Goal: Information Seeking & Learning: Find contact information

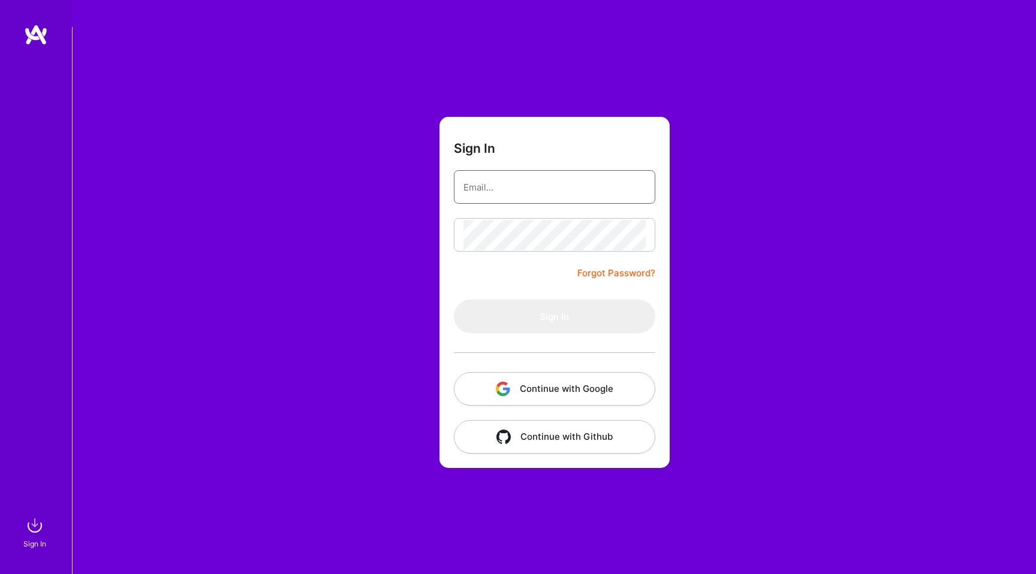
click at [553, 172] on input "email" at bounding box center [554, 187] width 182 height 31
type input "[PERSON_NAME][EMAIL_ADDRESS][DOMAIN_NAME]"
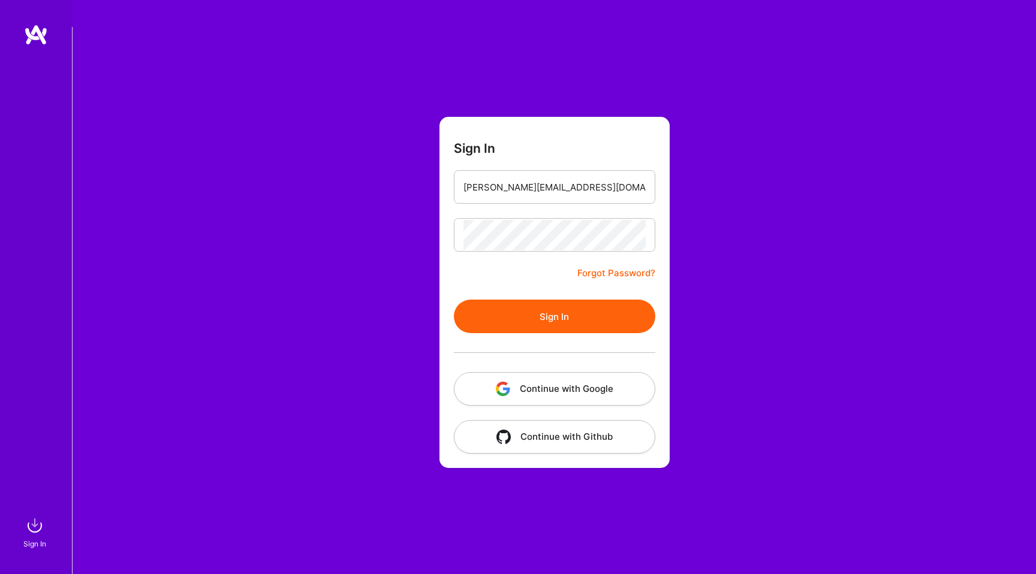
click at [572, 300] on button "Sign In" at bounding box center [554, 317] width 201 height 34
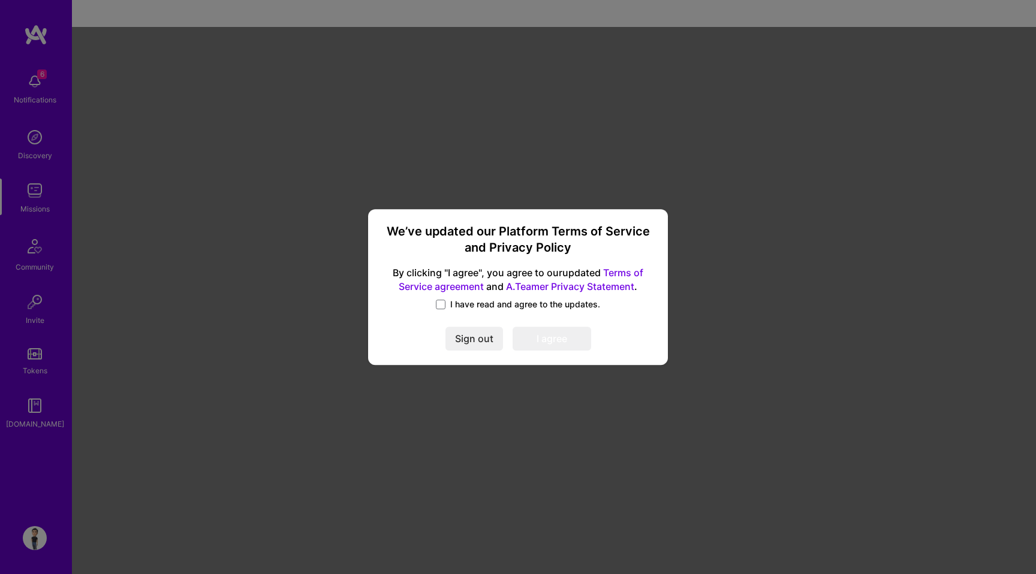
click at [468, 303] on span "I have read and agree to the updates." at bounding box center [525, 305] width 150 height 12
click at [0, 0] on input "I have read and agree to the updates." at bounding box center [0, 0] width 0 height 0
click at [556, 347] on button "I agree" at bounding box center [551, 339] width 79 height 24
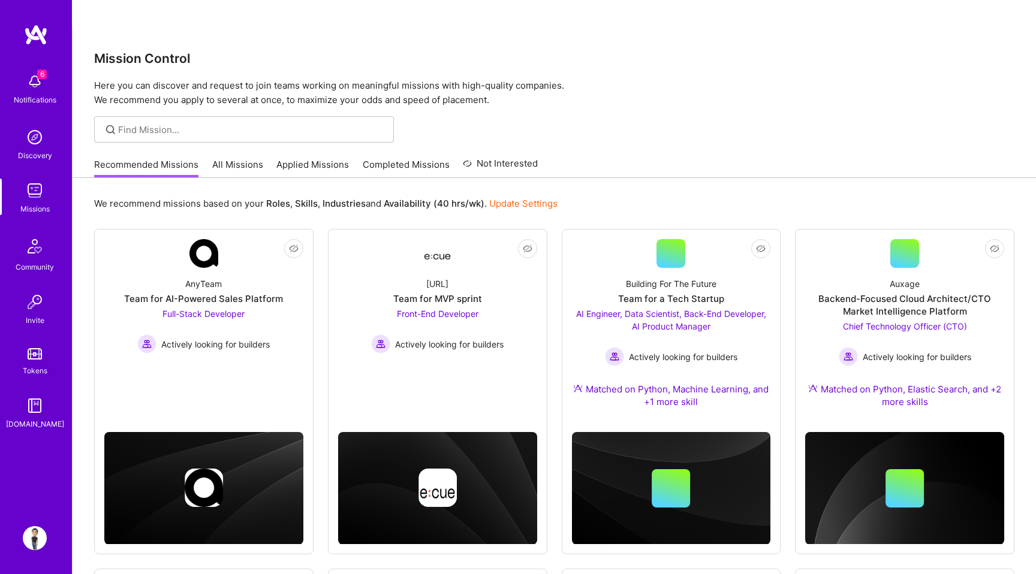
click at [45, 85] on img at bounding box center [35, 82] width 24 height 24
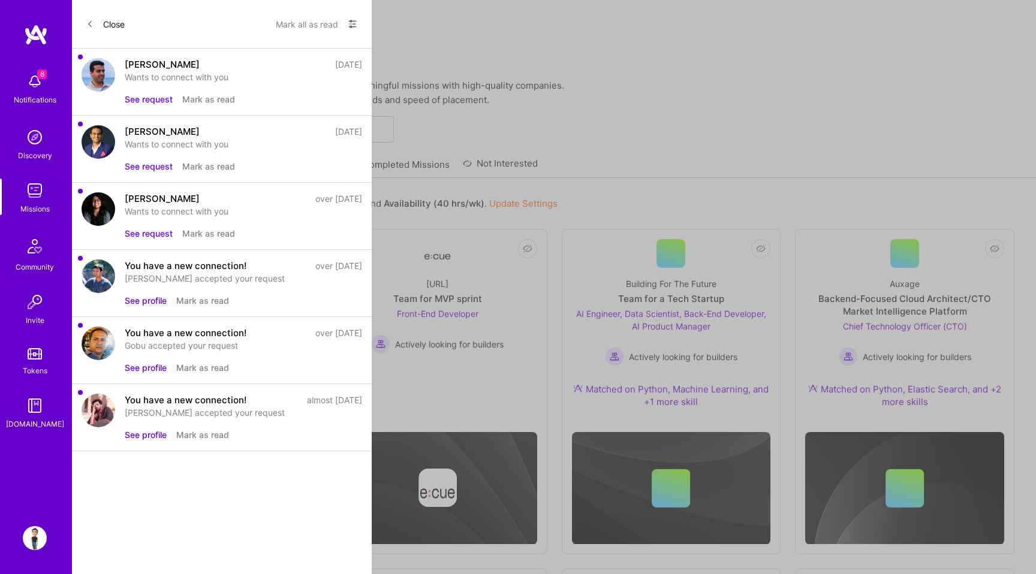
click at [165, 234] on button "See request" at bounding box center [149, 233] width 48 height 13
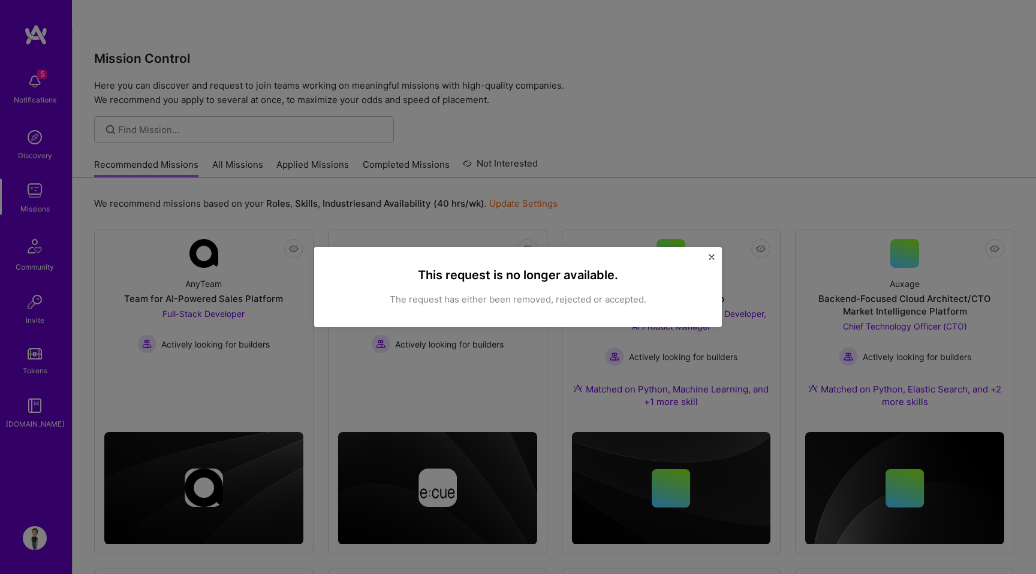
click at [708, 257] on img "Close" at bounding box center [711, 257] width 6 height 6
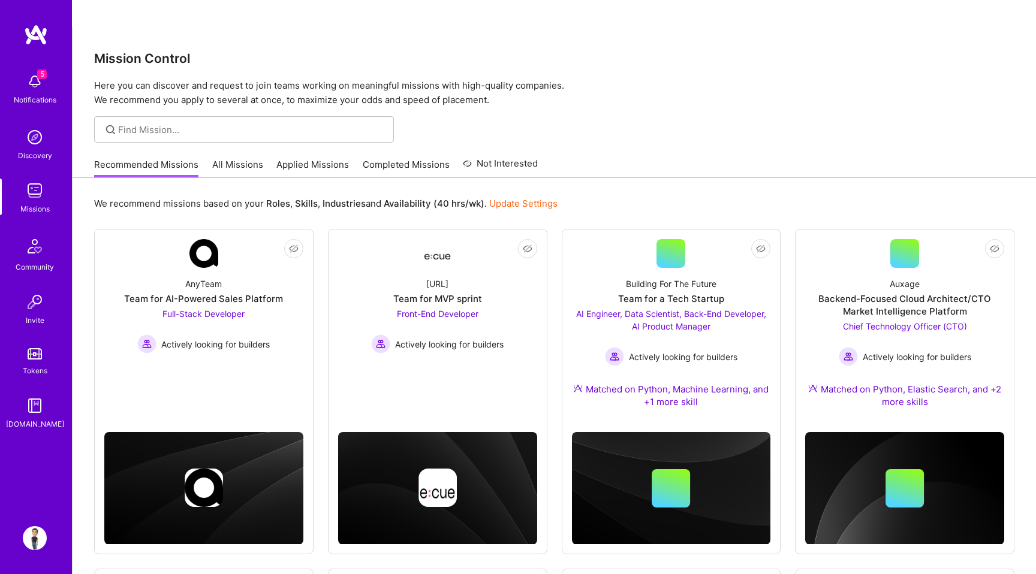
click at [708, 278] on div "Building For The Future" at bounding box center [671, 284] width 91 height 13
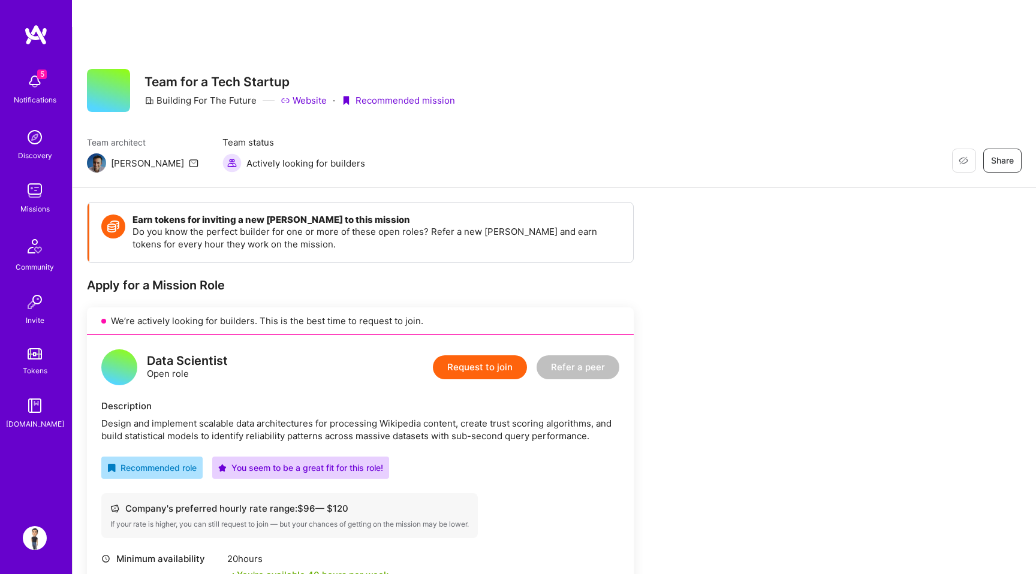
click at [37, 536] on img at bounding box center [35, 538] width 24 height 24
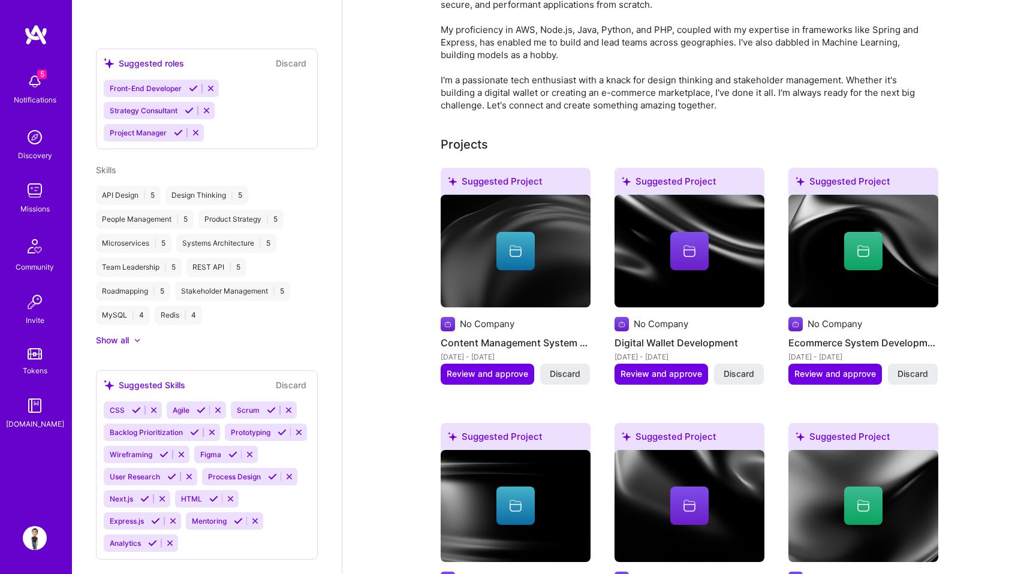
scroll to position [435, 0]
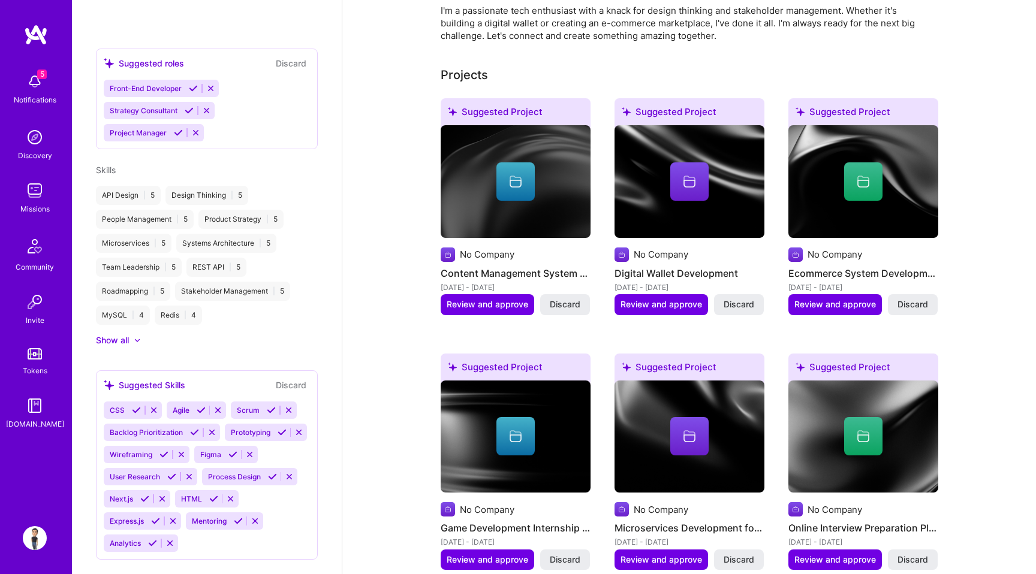
click at [37, 199] on img at bounding box center [35, 191] width 24 height 24
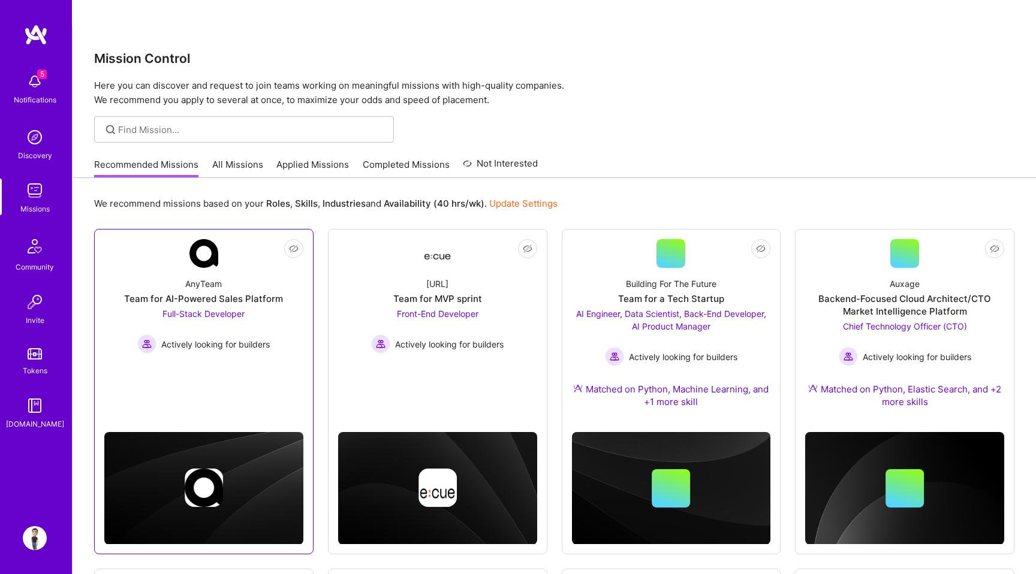
click at [258, 268] on div "AnyTeam Team for AI-Powered Sales Platform Full-Stack Developer Actively lookin…" at bounding box center [203, 311] width 199 height 86
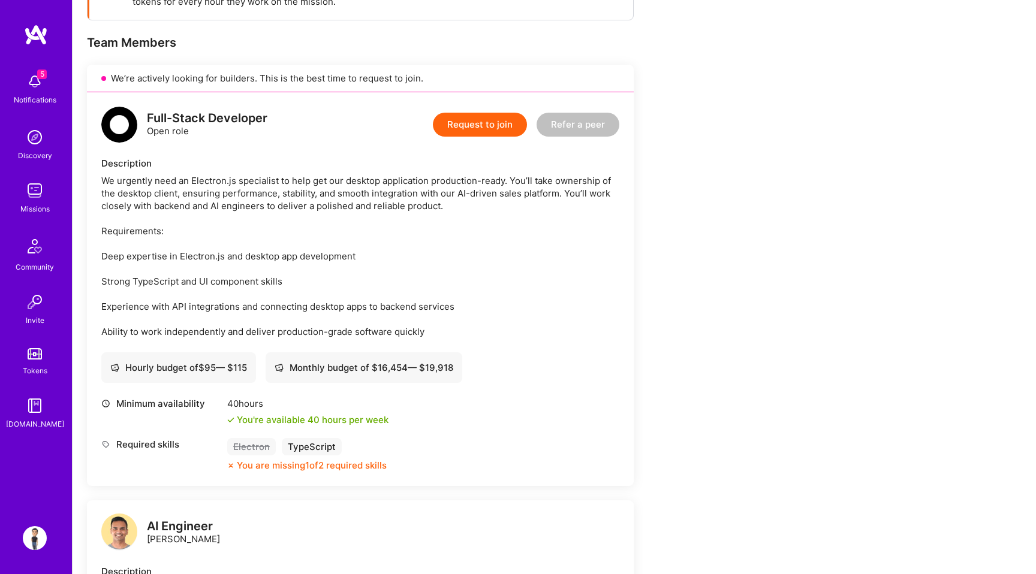
scroll to position [277, 0]
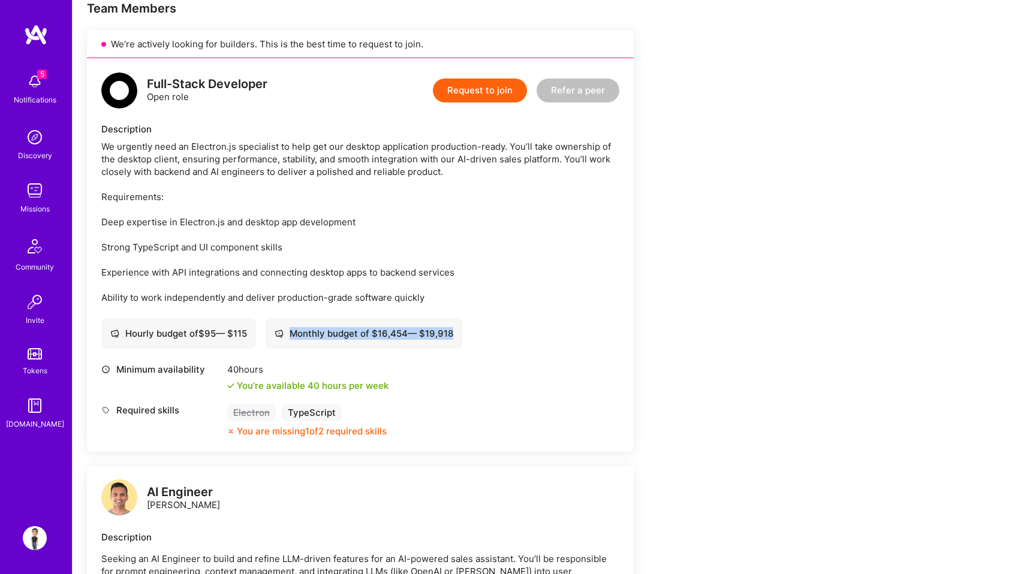
click at [456, 318] on div "Monthly budget of $ 16,454 — $ 19,918" at bounding box center [364, 333] width 197 height 31
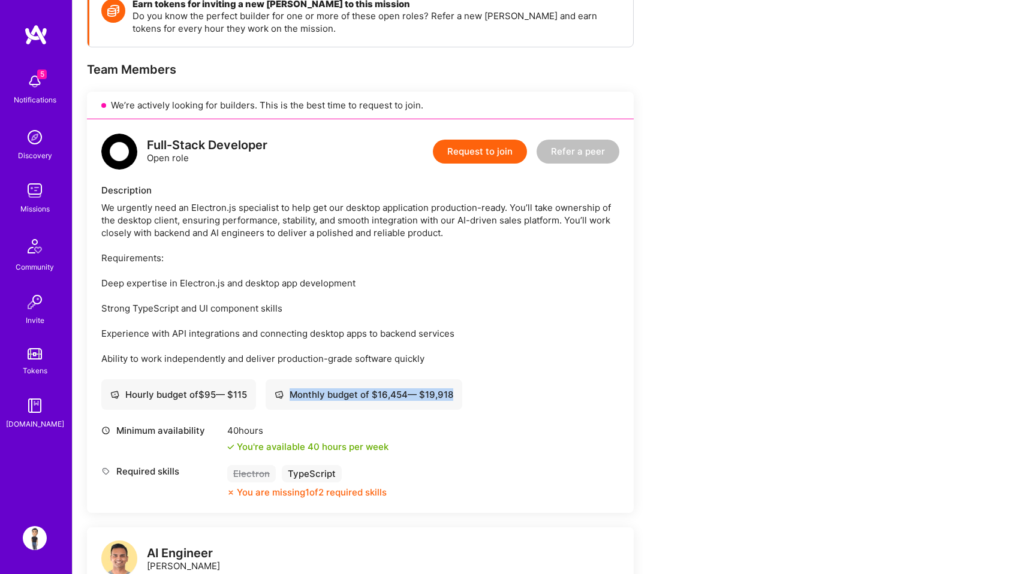
scroll to position [0, 0]
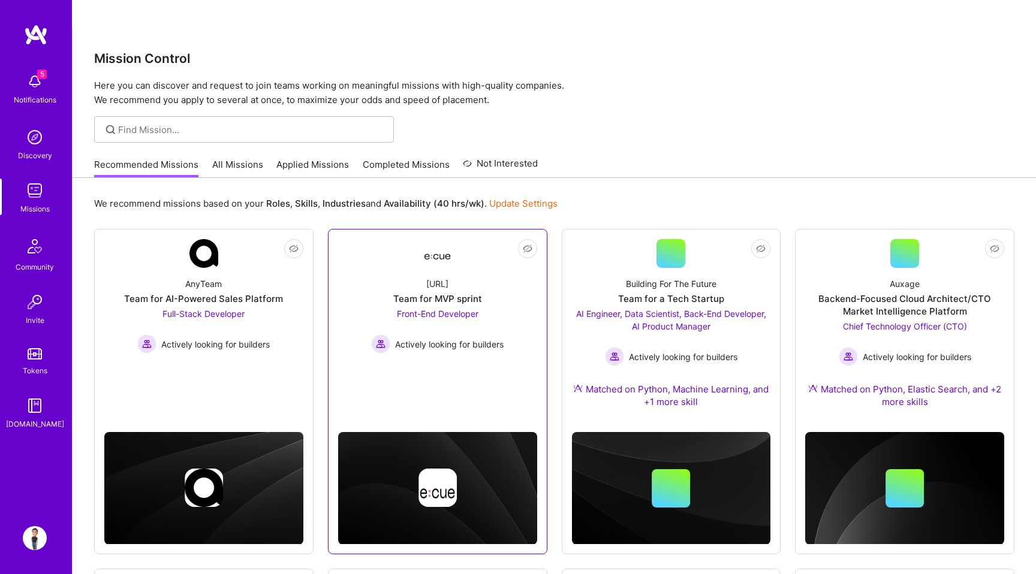
click at [508, 268] on div "[URL] Team for MVP sprint Front-End Developer Actively looking for builders" at bounding box center [437, 311] width 199 height 86
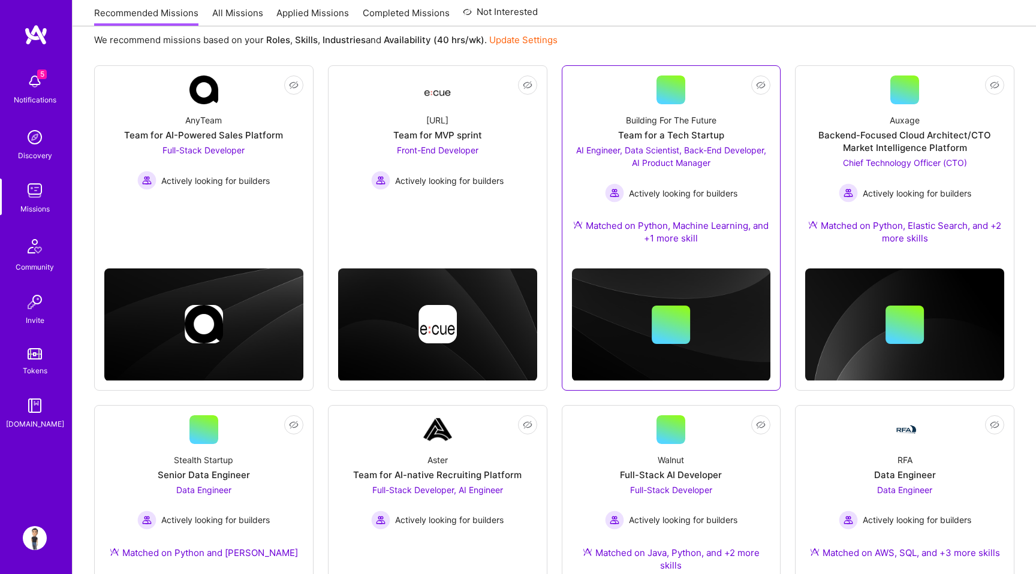
scroll to position [70, 0]
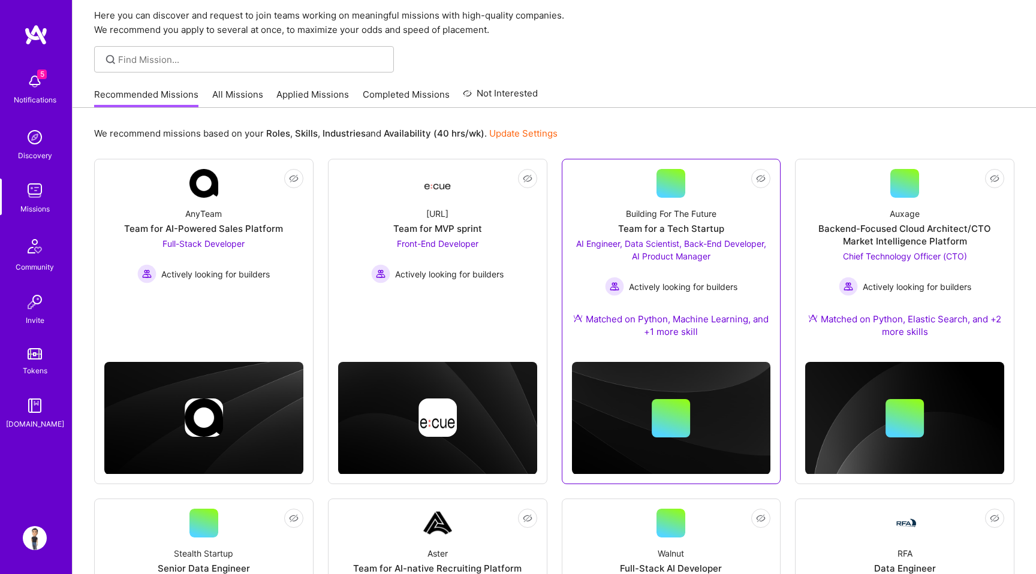
click at [754, 277] on div "Actively looking for builders" at bounding box center [671, 286] width 199 height 19
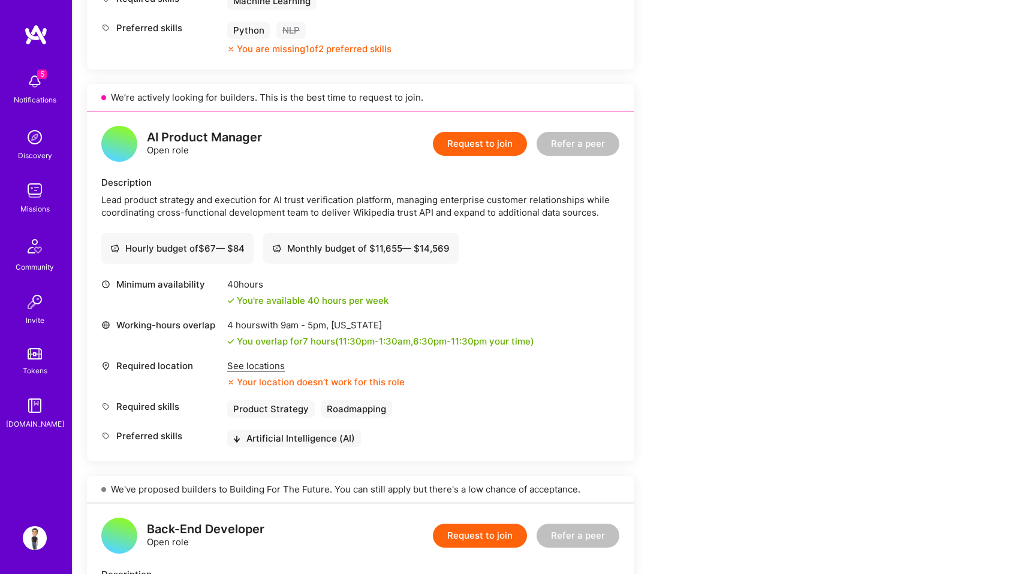
scroll to position [1025, 0]
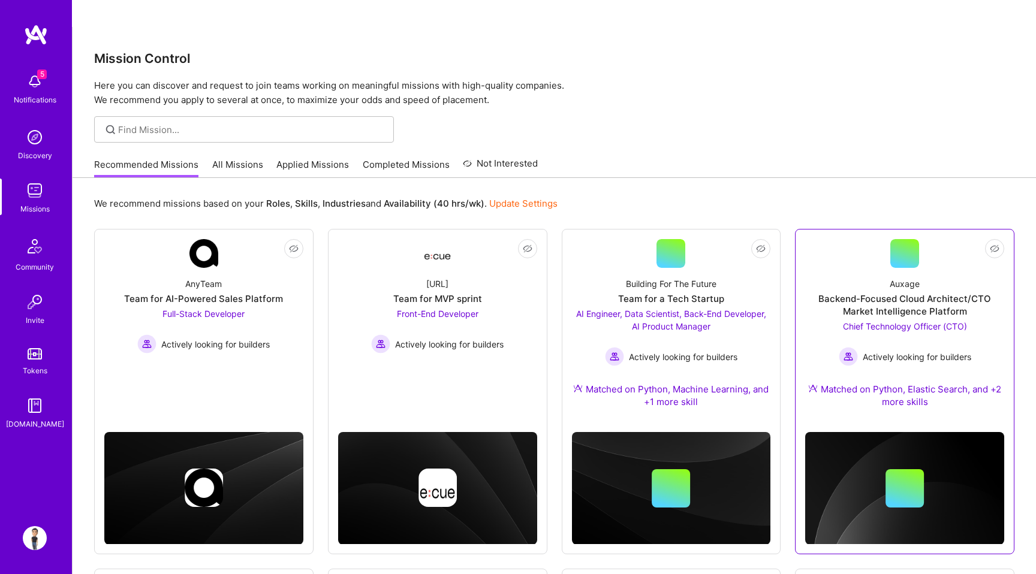
click at [848, 268] on div "Auxage Backend-Focused Cloud Architect/CTO Market Intelligence Platform Chief T…" at bounding box center [904, 345] width 199 height 155
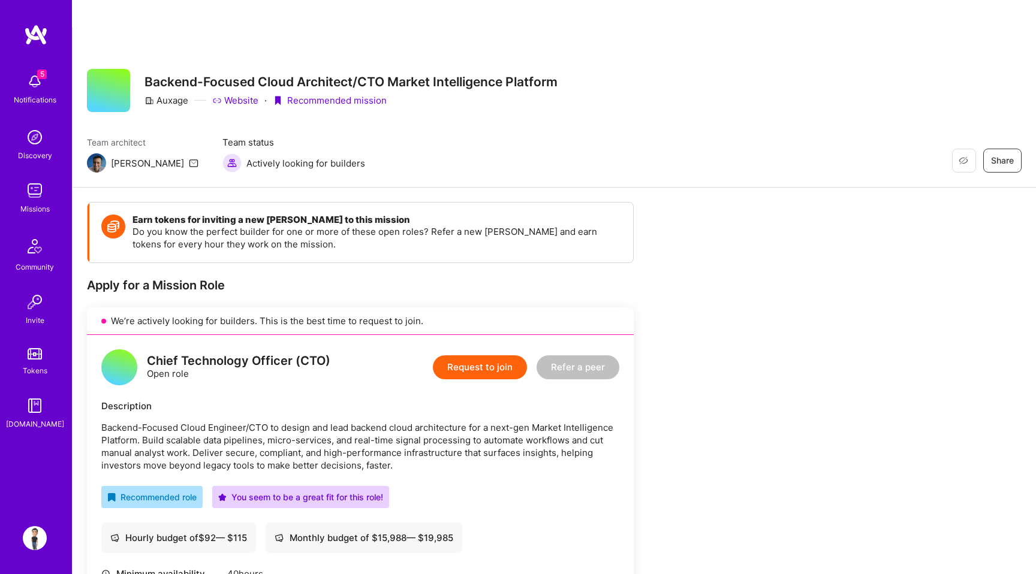
click at [34, 91] on img at bounding box center [35, 82] width 24 height 24
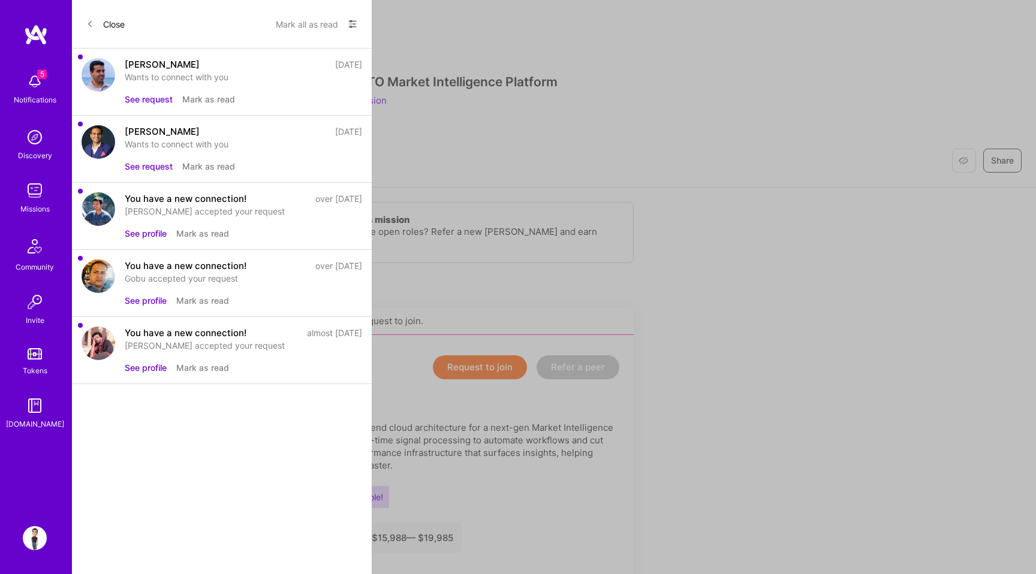
click at [34, 91] on div "5 Notifications Discovery Missions Community Invite Tokens [DOMAIN_NAME]" at bounding box center [36, 248] width 72 height 363
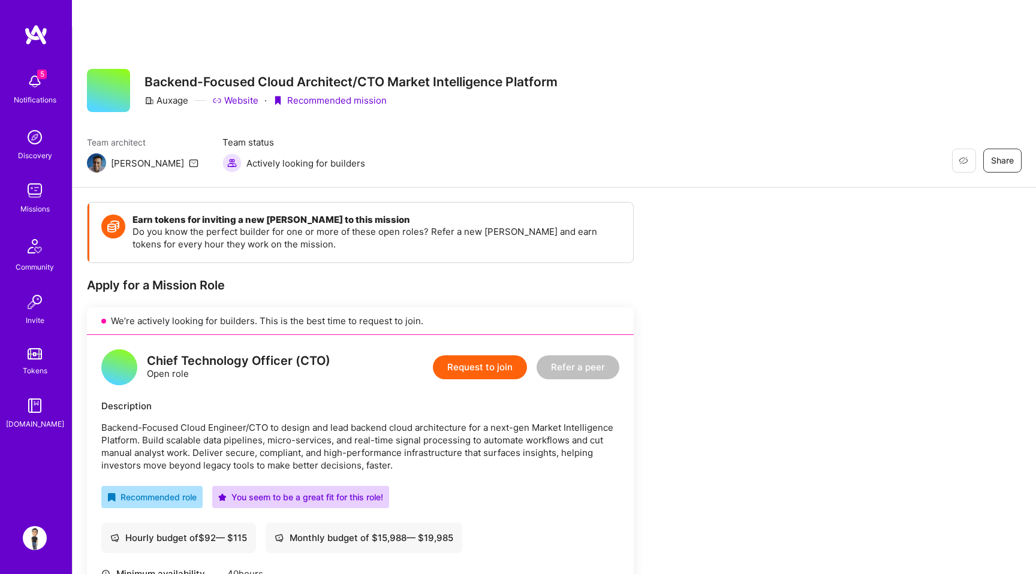
click at [34, 91] on img at bounding box center [35, 82] width 24 height 24
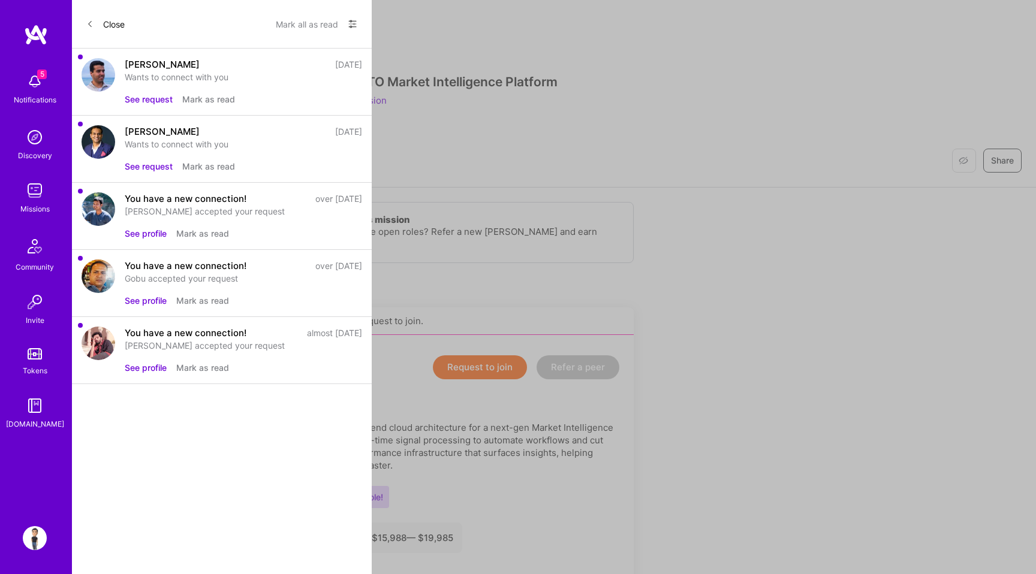
click at [34, 91] on div "5 Notifications Discovery Missions Community Invite Tokens [DOMAIN_NAME]" at bounding box center [36, 248] width 72 height 363
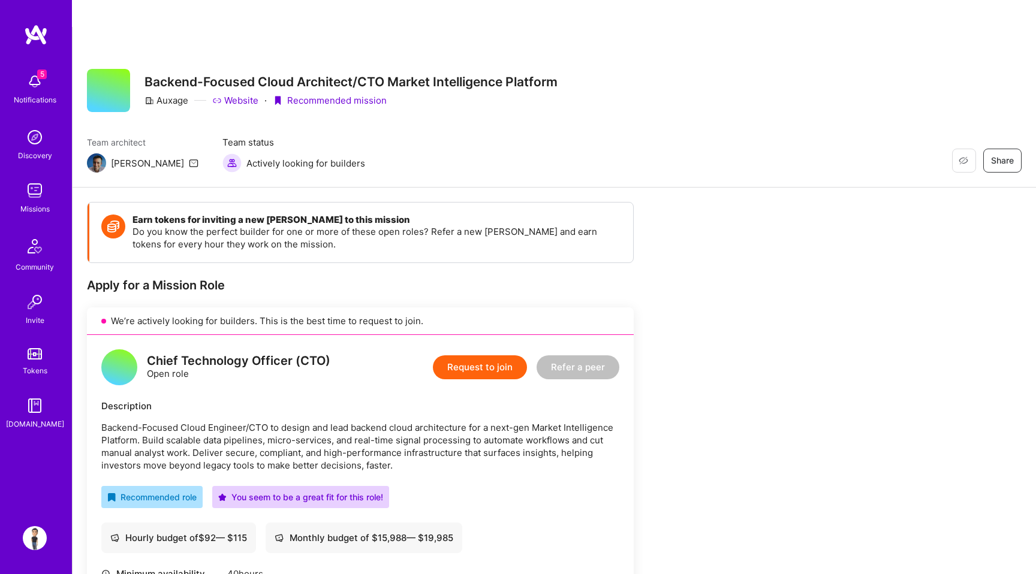
click at [34, 91] on img at bounding box center [35, 82] width 24 height 24
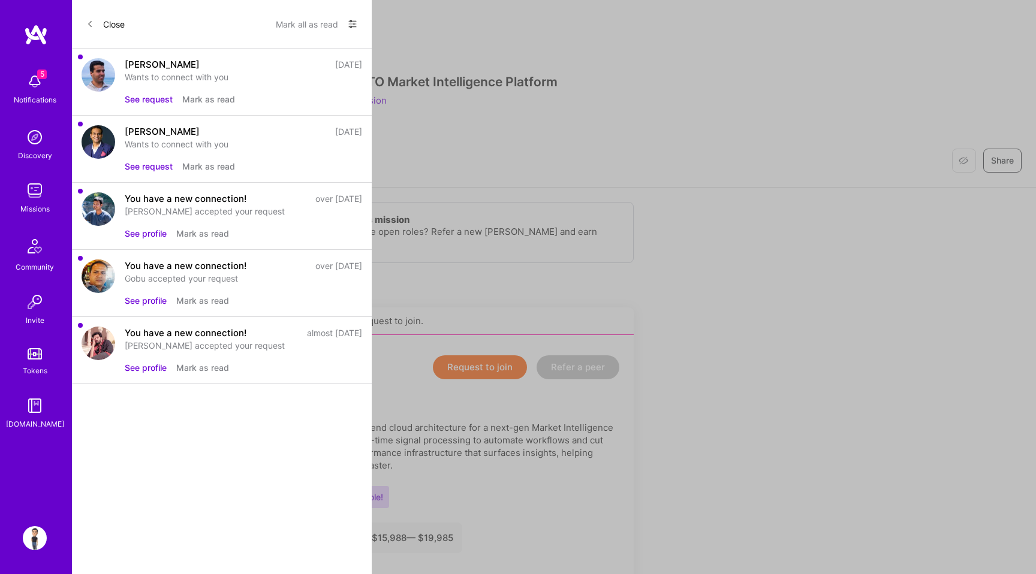
click at [34, 91] on div "5 Notifications Discovery Missions Community Invite Tokens [DOMAIN_NAME]" at bounding box center [36, 248] width 72 height 363
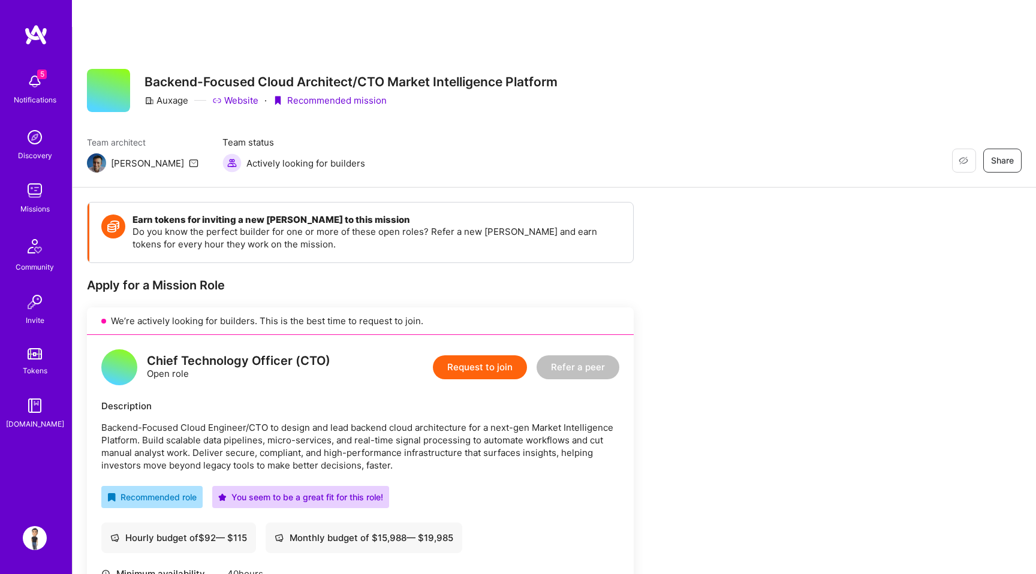
click at [43, 253] on img at bounding box center [34, 246] width 29 height 29
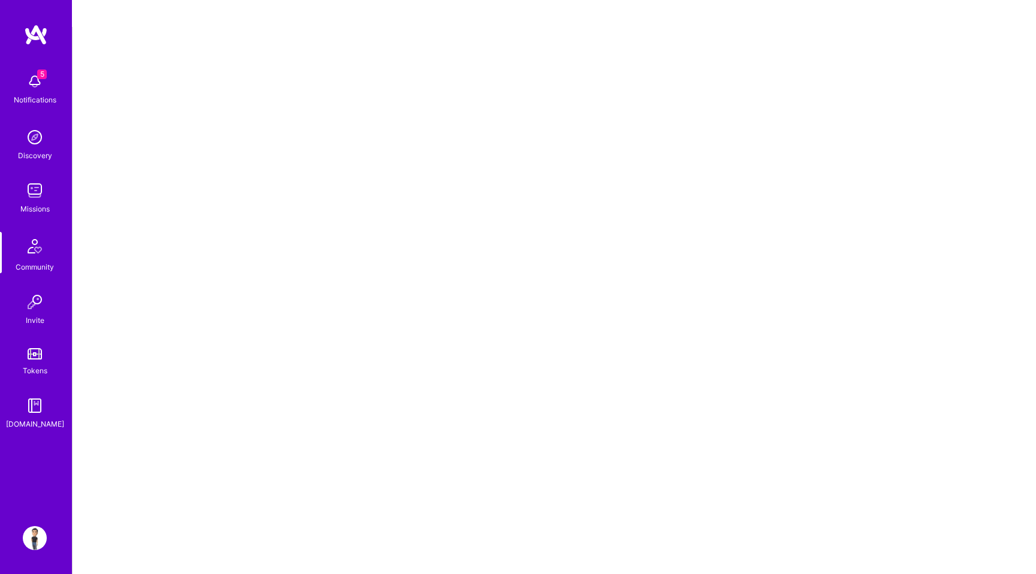
click at [38, 141] on img at bounding box center [35, 137] width 24 height 24
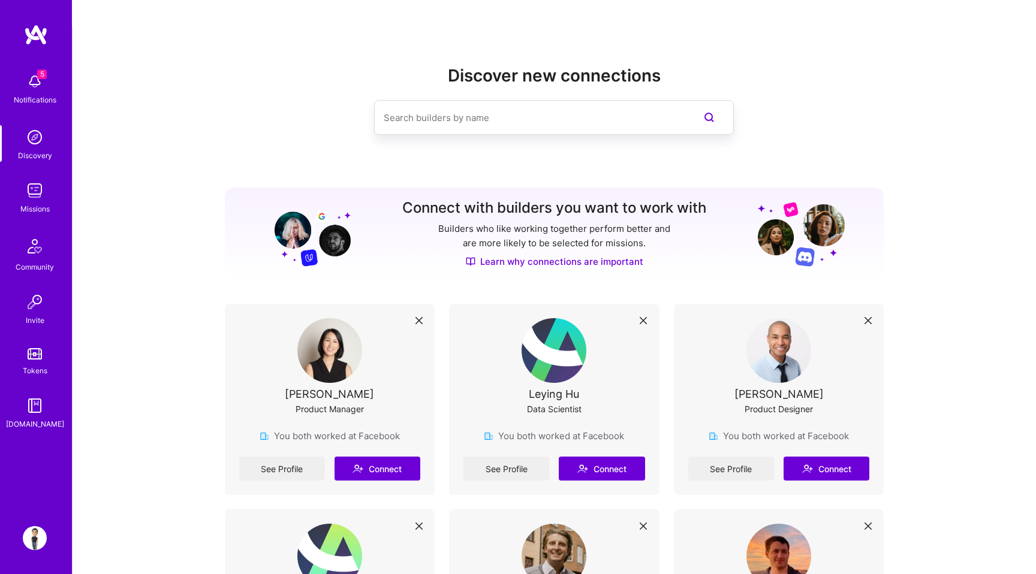
click at [31, 246] on img at bounding box center [34, 246] width 29 height 29
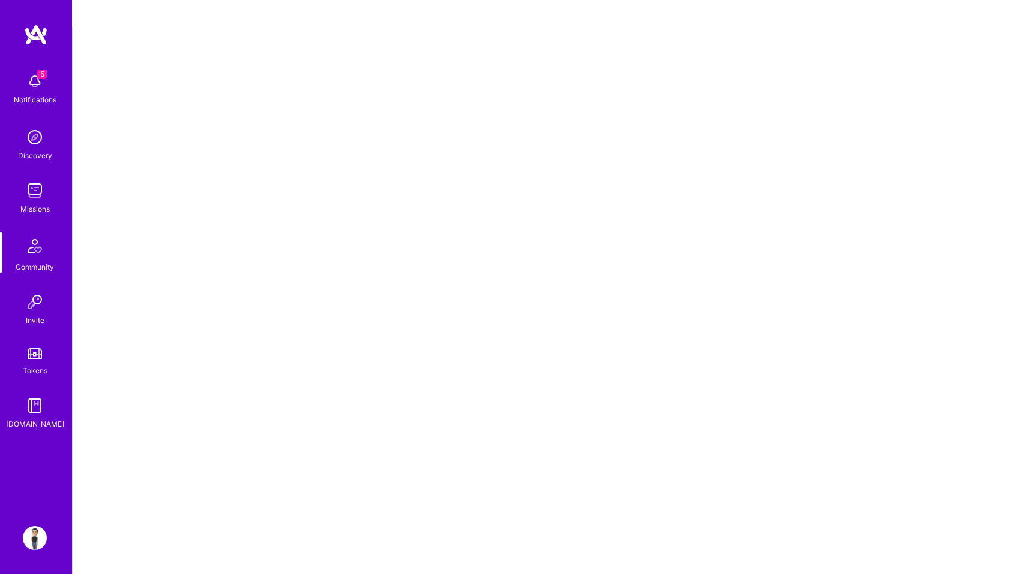
click at [38, 160] on div "Discovery" at bounding box center [35, 155] width 34 height 13
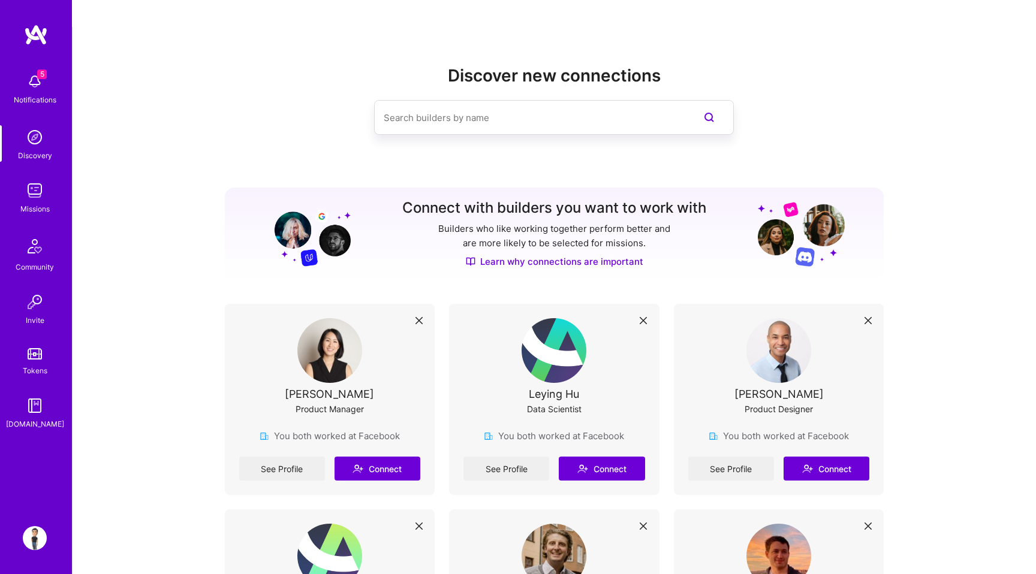
click at [558, 102] on input at bounding box center [530, 117] width 293 height 31
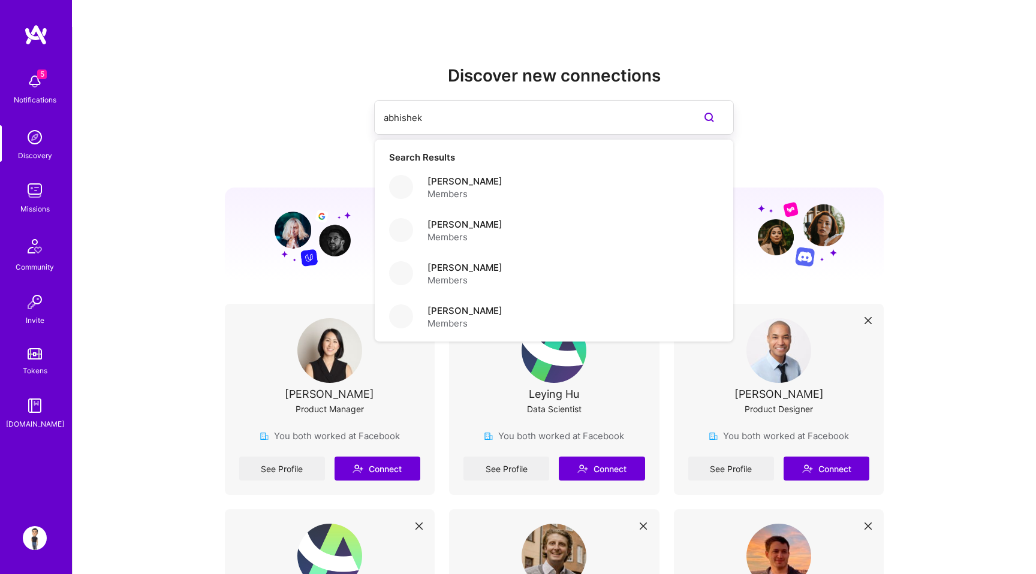
type input "abhishek"
click at [255, 100] on div "abhishek Search Results [PERSON_NAME] Members [PERSON_NAME] Members [PERSON_NAM…" at bounding box center [554, 117] width 659 height 35
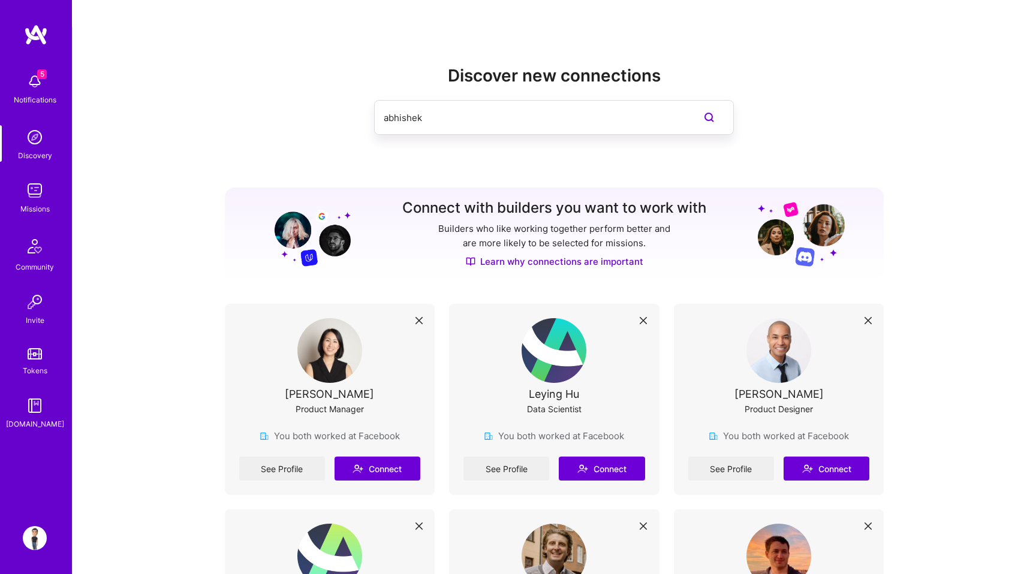
click at [38, 266] on div "Community" at bounding box center [35, 267] width 38 height 13
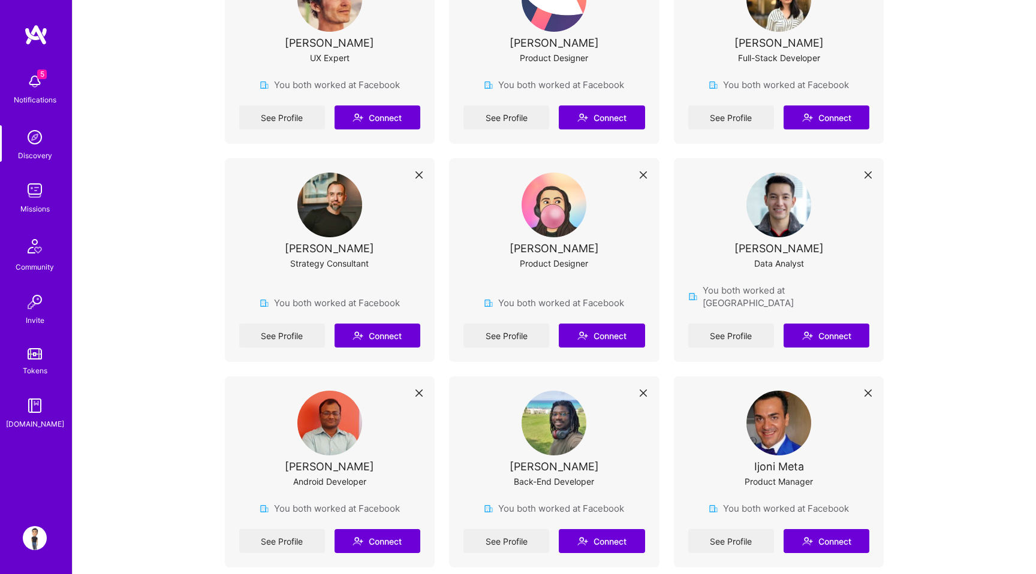
scroll to position [2039, 0]
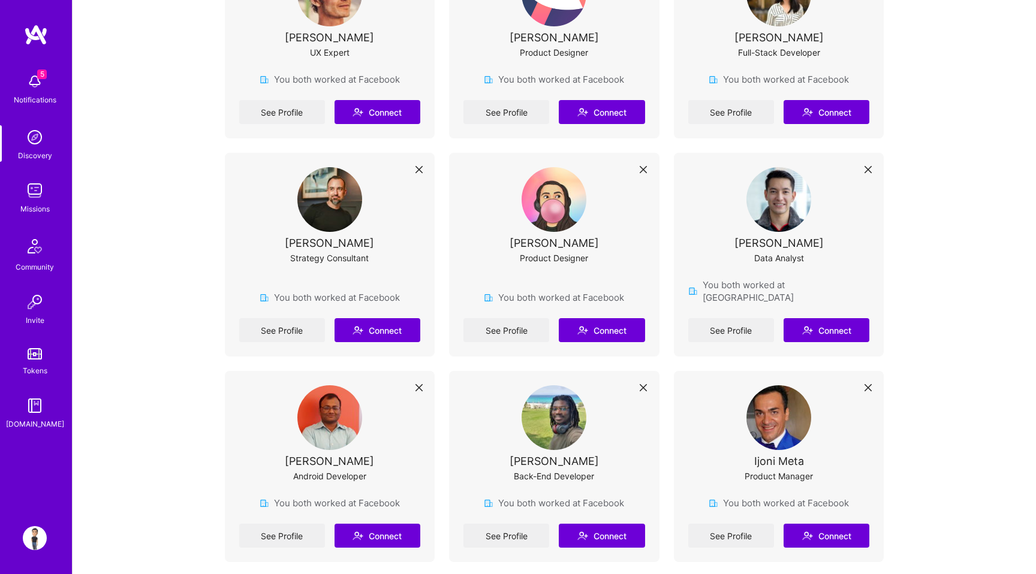
drag, startPoint x: 417, startPoint y: 384, endPoint x: 289, endPoint y: 376, distance: 127.9
click at [289, 385] on div "[PERSON_NAME] Android Developer" at bounding box center [330, 440] width 182 height 111
copy div "[PERSON_NAME]"
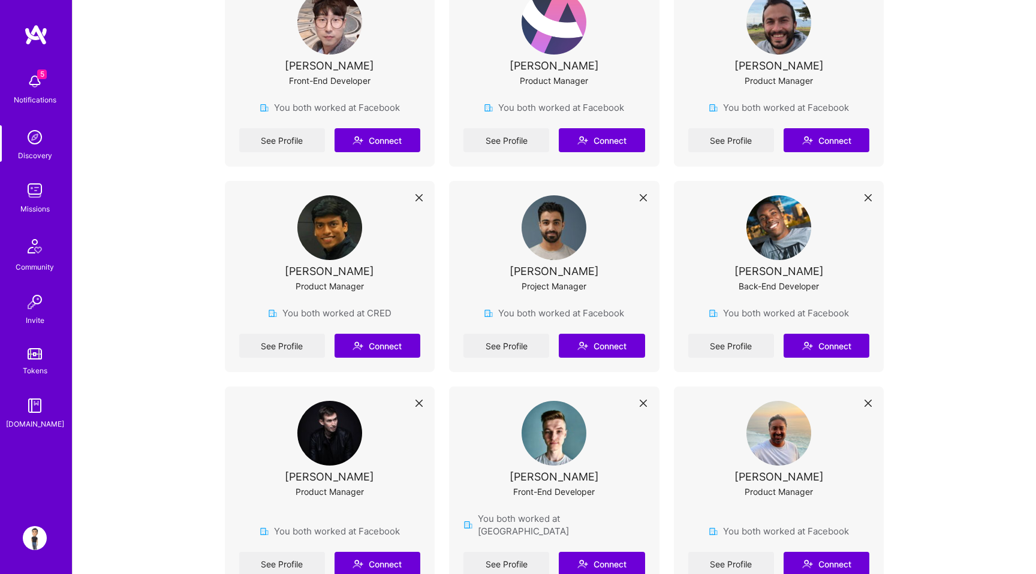
scroll to position [3291, 0]
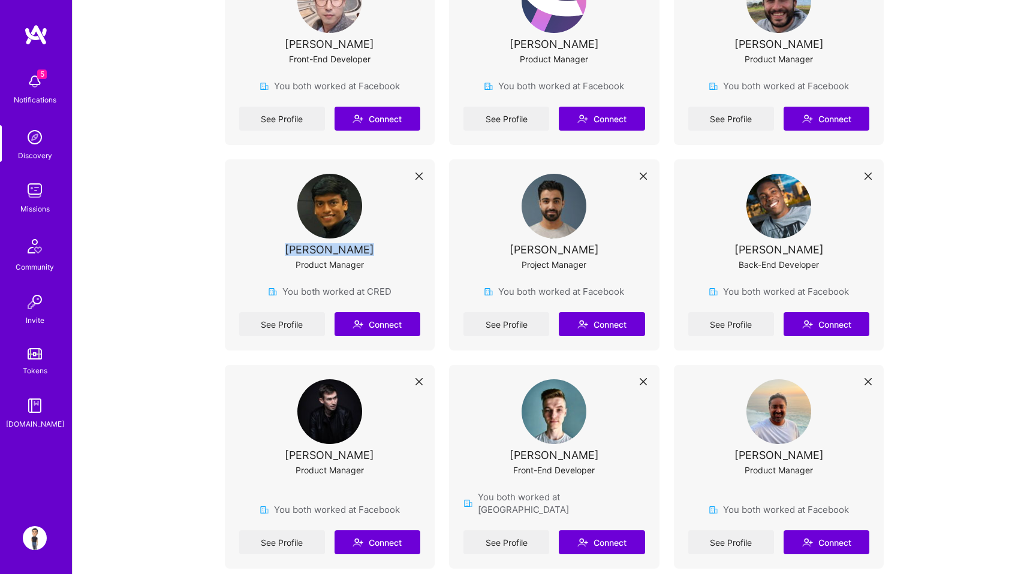
drag, startPoint x: 387, startPoint y: 162, endPoint x: 293, endPoint y: 159, distance: 94.2
click at [293, 174] on div "[PERSON_NAME] Product Manager" at bounding box center [330, 229] width 182 height 111
copy div "[PERSON_NAME]"
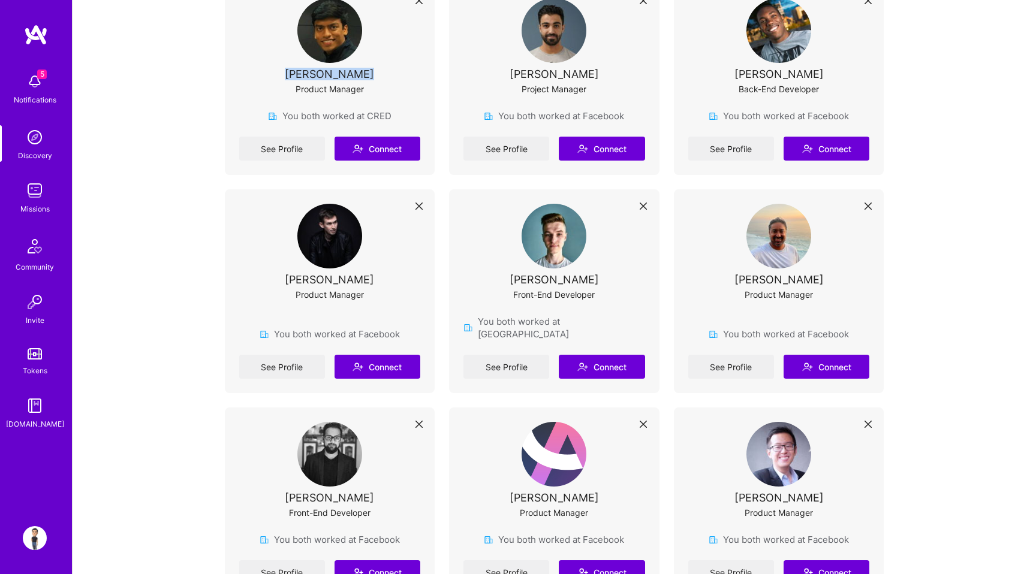
scroll to position [3469, 0]
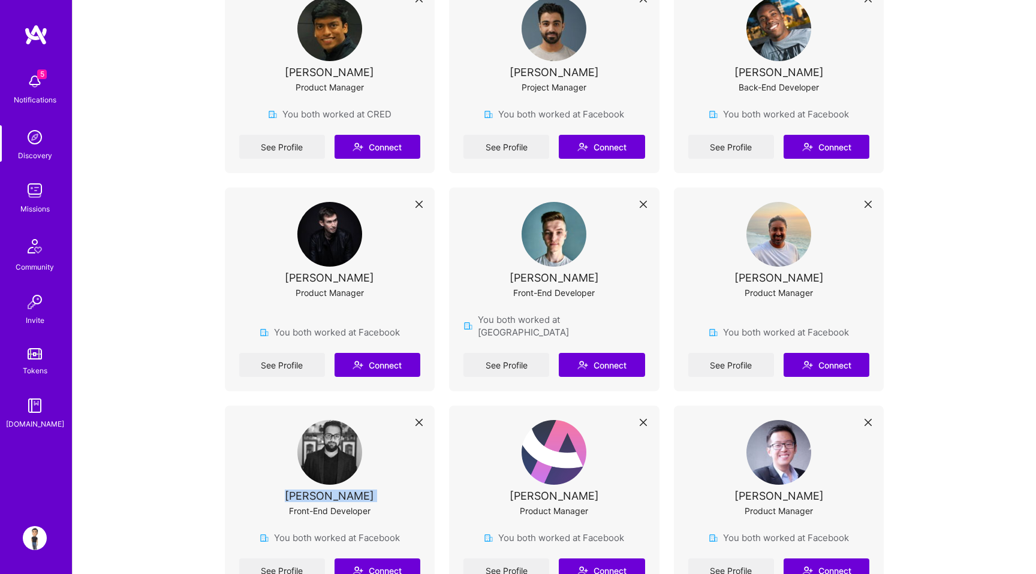
drag, startPoint x: 401, startPoint y: 396, endPoint x: 301, endPoint y: 384, distance: 100.8
click at [301, 420] on div "[PERSON_NAME] Front-End Developer" at bounding box center [330, 475] width 182 height 111
copy div "[PERSON_NAME]"
click at [291, 559] on link "See Profile" at bounding box center [282, 571] width 86 height 24
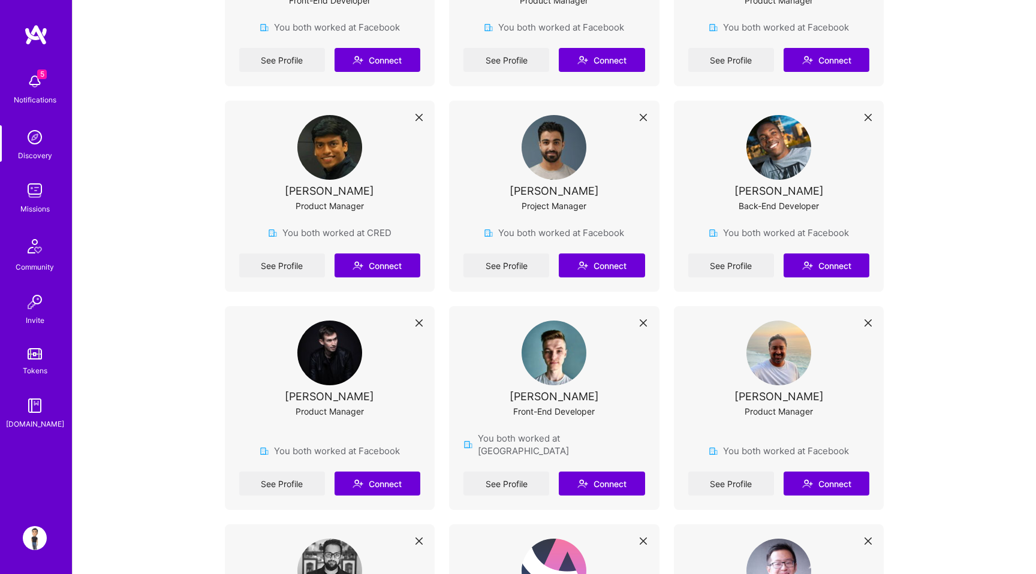
scroll to position [3332, 0]
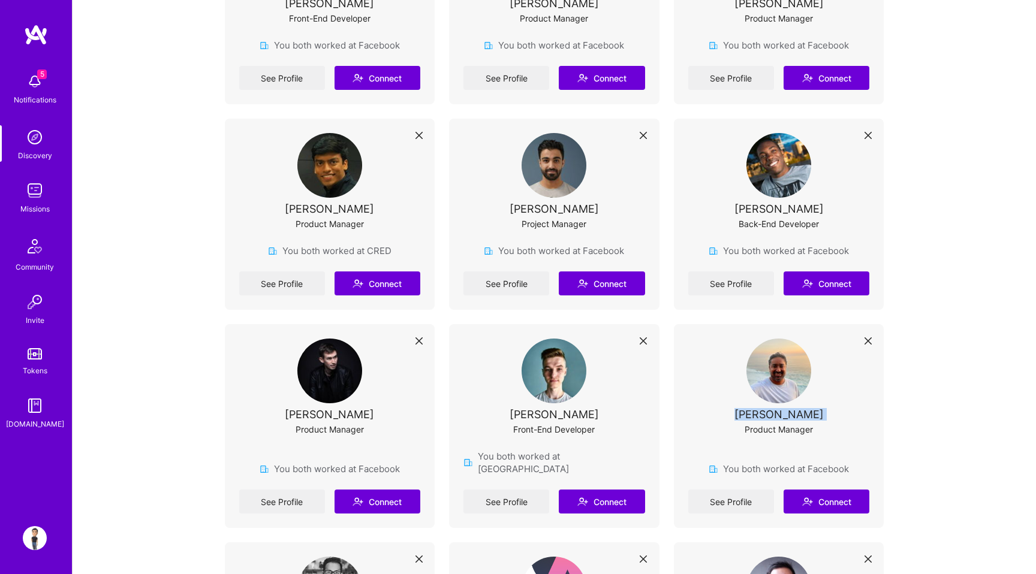
drag, startPoint x: 824, startPoint y: 327, endPoint x: 747, endPoint y: 326, distance: 76.7
click at [747, 339] on div "[PERSON_NAME] Product Manager" at bounding box center [779, 394] width 182 height 111
copy div "[PERSON_NAME]"
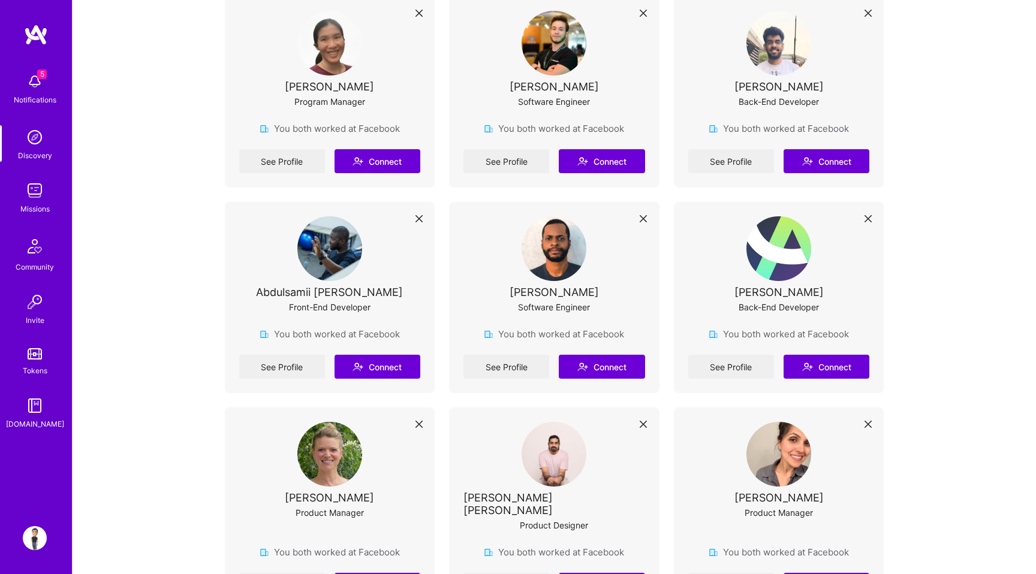
scroll to position [824, 0]
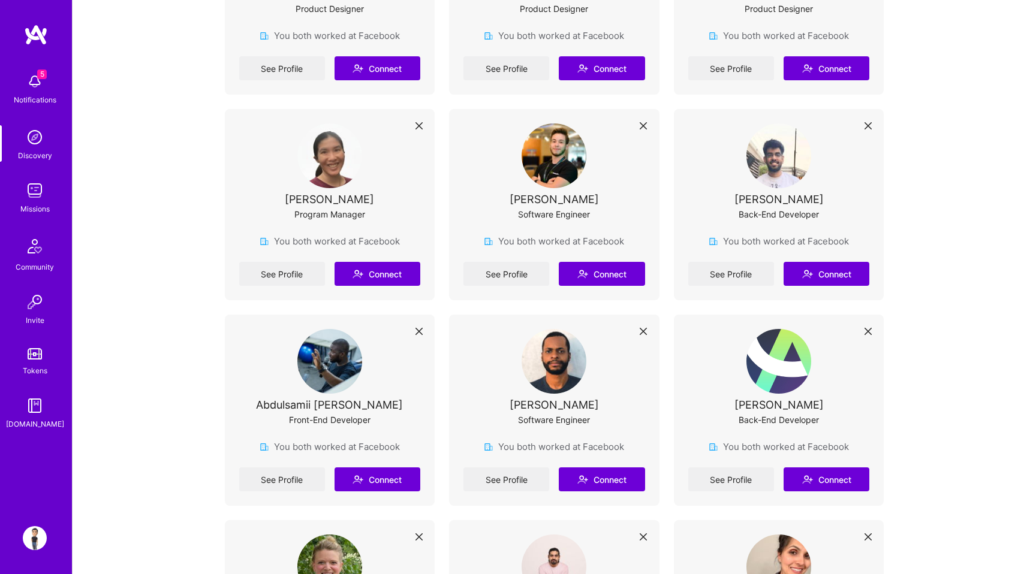
drag, startPoint x: 838, startPoint y: 373, endPoint x: 736, endPoint y: 361, distance: 102.6
click at [736, 361] on div "[PERSON_NAME] Back-End Developer" at bounding box center [779, 384] width 182 height 111
copy div "[PERSON_NAME]"
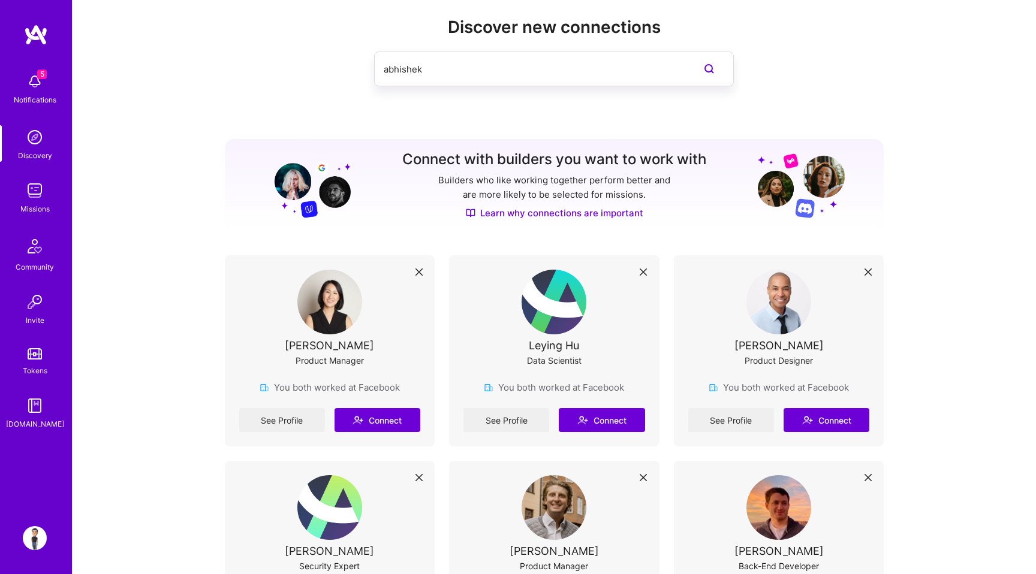
scroll to position [46, 0]
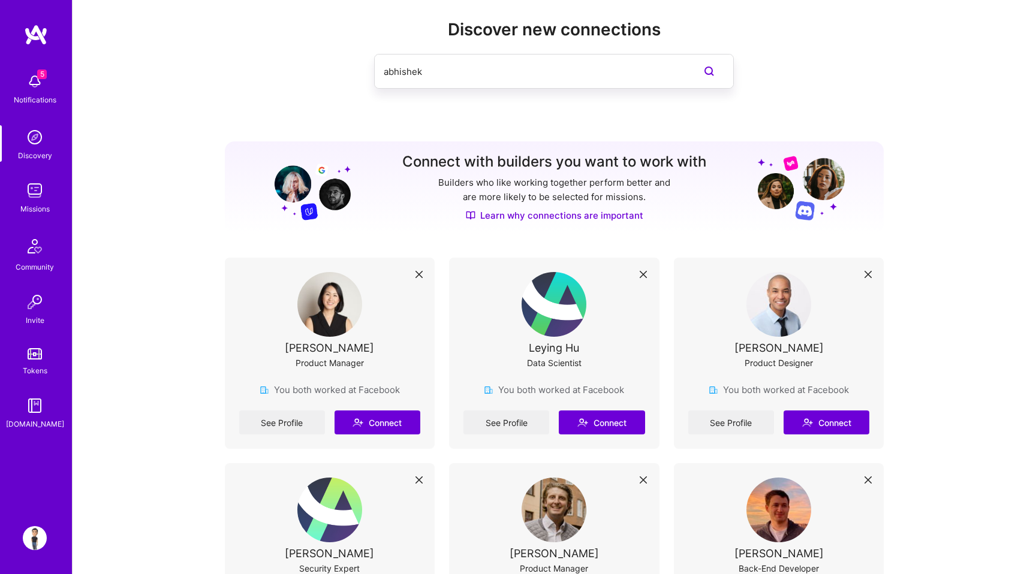
click at [32, 164] on div "5 Notifications Discovery Missions Community Invite Tokens [DOMAIN_NAME]" at bounding box center [36, 248] width 72 height 363
click at [33, 153] on div "Discovery" at bounding box center [35, 155] width 34 height 13
